Goal: Navigation & Orientation: Find specific page/section

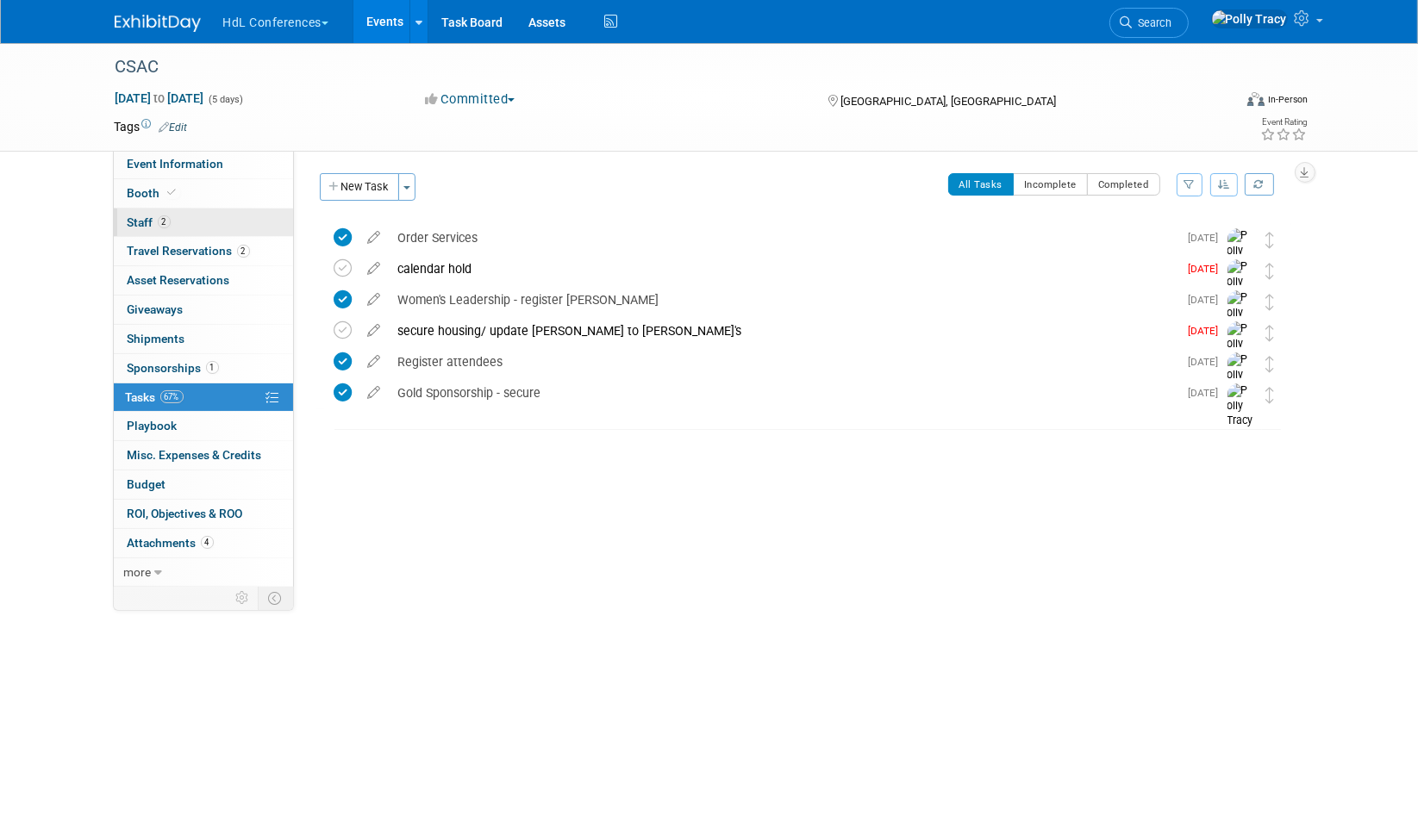
click at [138, 220] on span "Staff 2" at bounding box center [149, 221] width 43 height 14
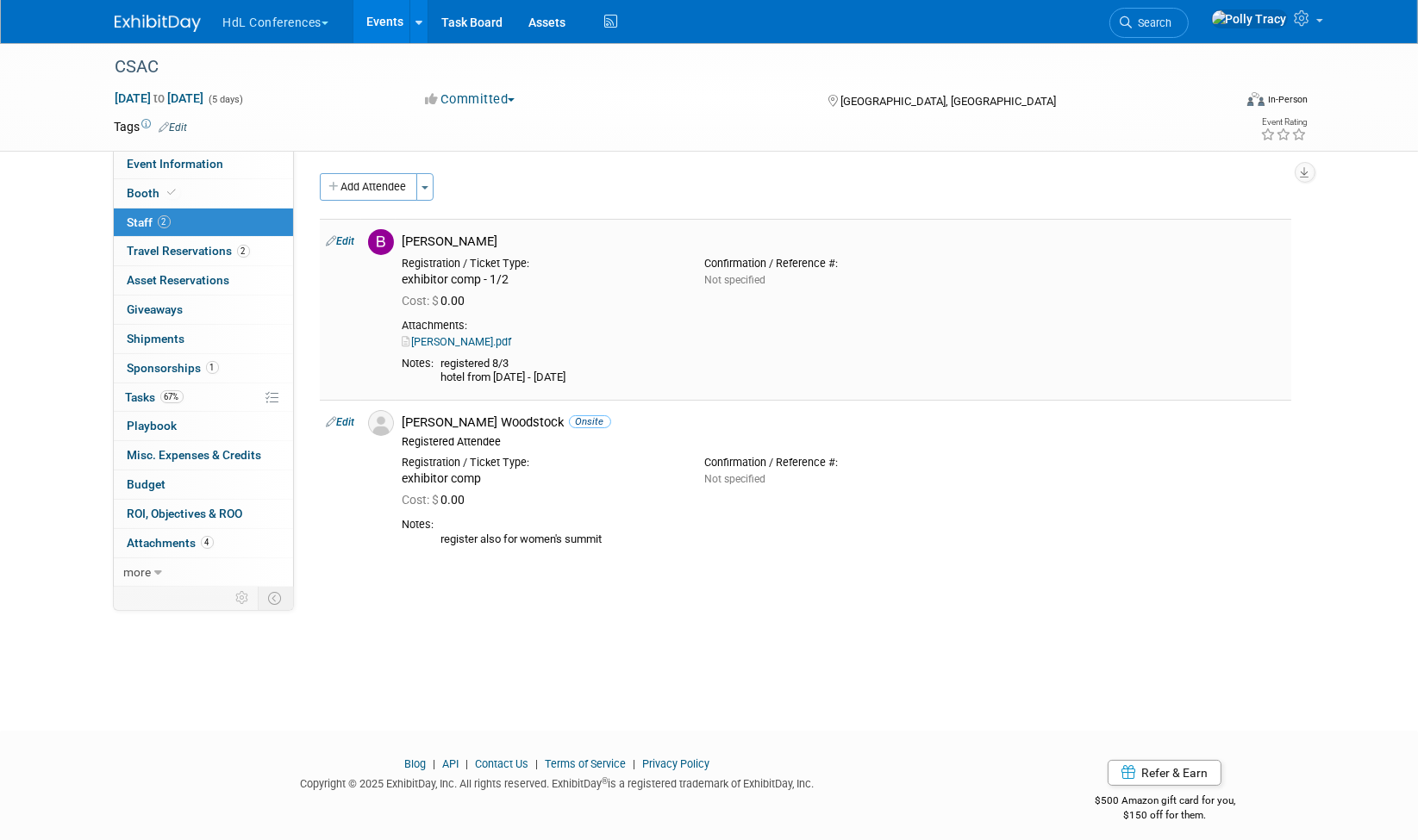
click at [440, 338] on link "Bobby.pdf" at bounding box center [457, 342] width 109 height 13
click at [145, 189] on span "Booth" at bounding box center [153, 193] width 52 height 14
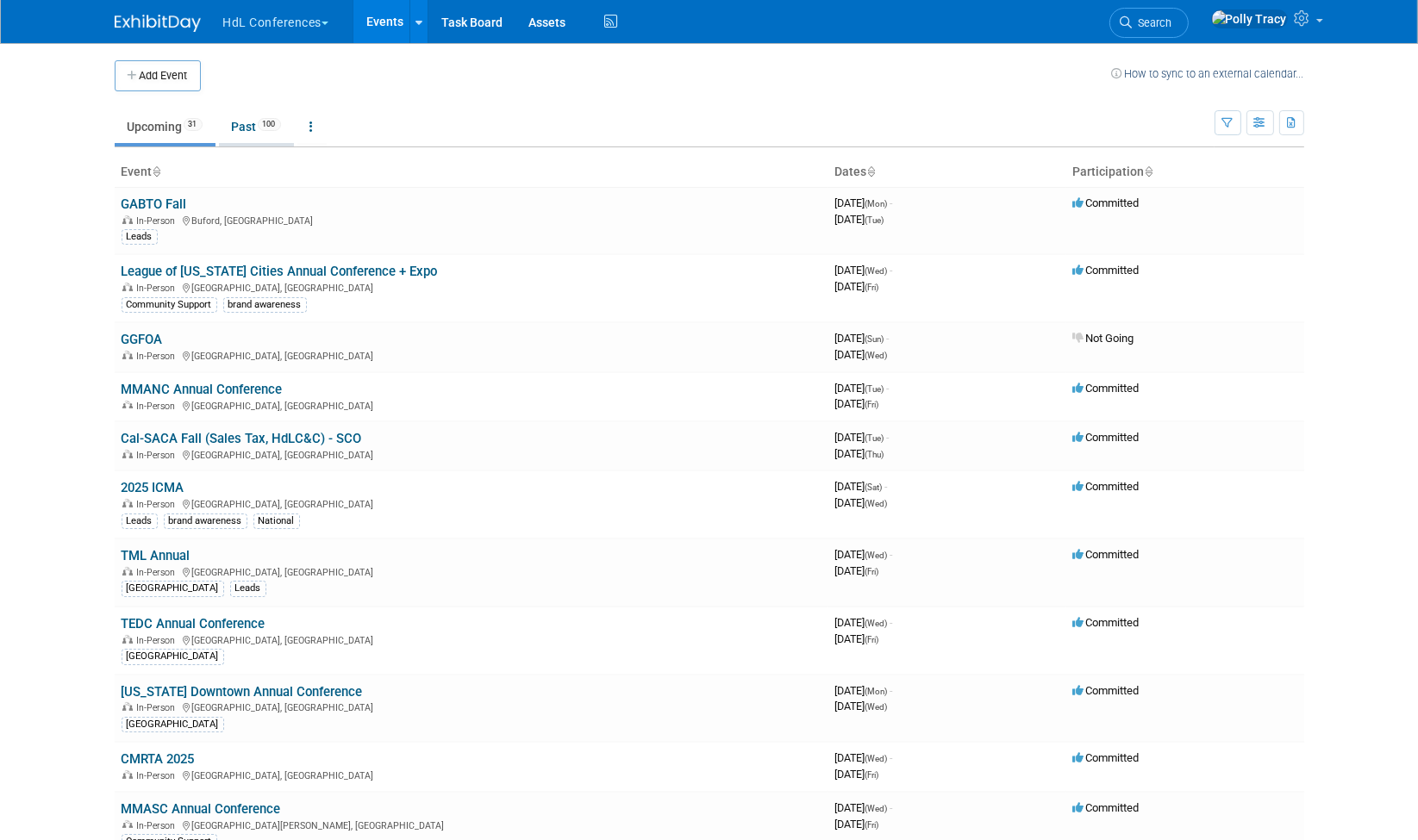
click at [253, 131] on link "Past 100" at bounding box center [256, 127] width 75 height 33
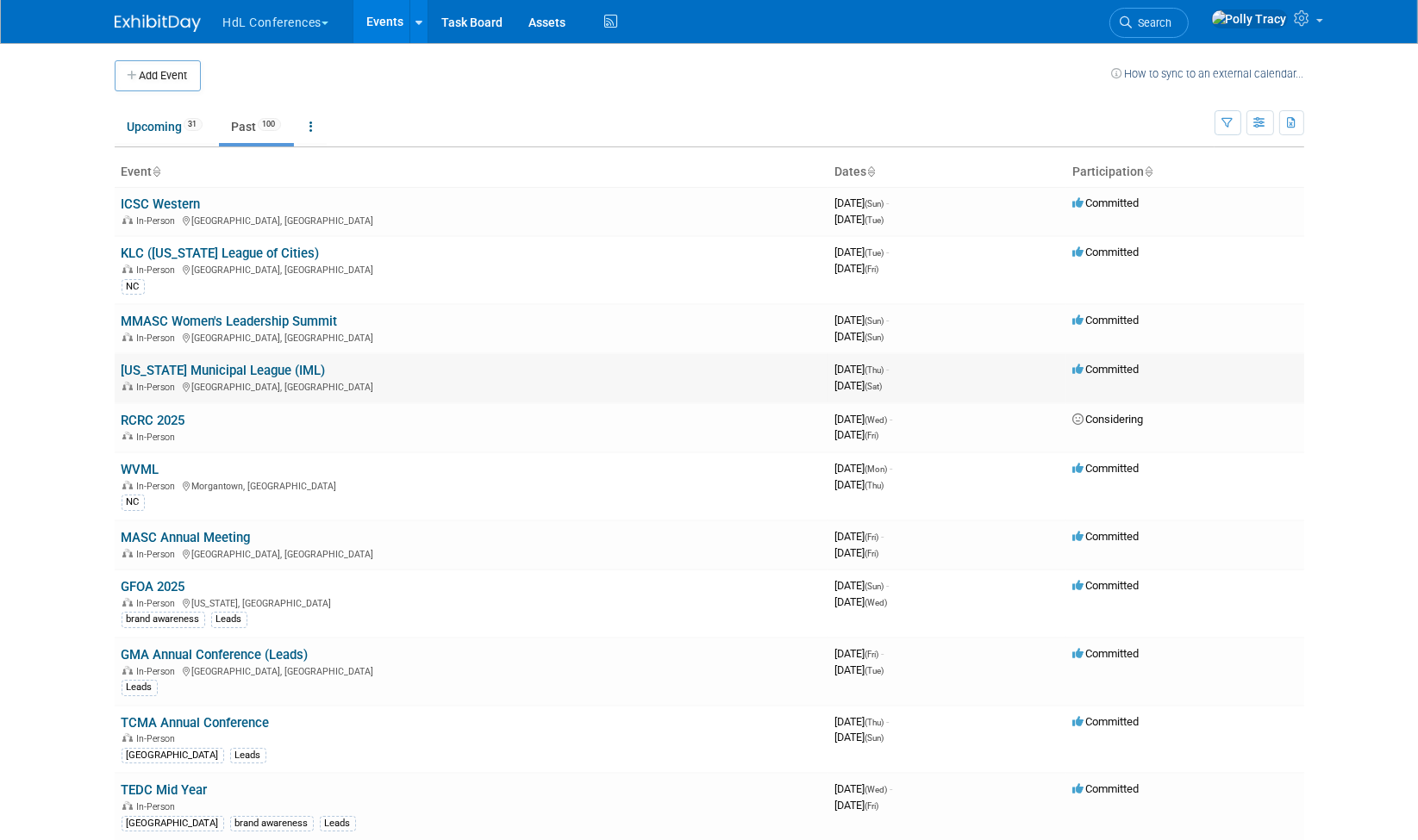
click at [214, 370] on link "[US_STATE] Municipal League (IML)" at bounding box center [223, 370] width 204 height 16
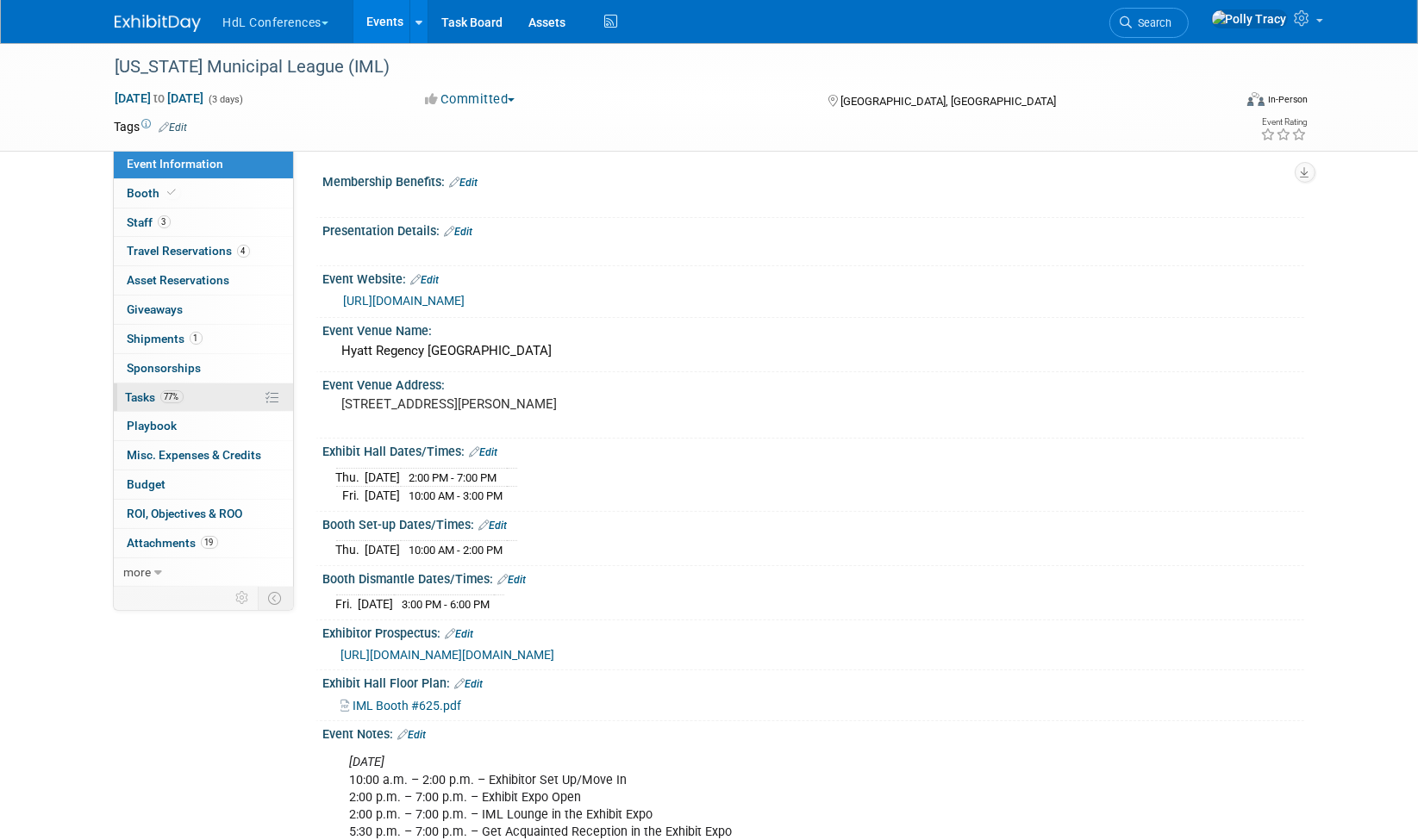
click at [144, 391] on span "Tasks 77%" at bounding box center [154, 397] width 58 height 14
